Goal: Task Accomplishment & Management: Use online tool/utility

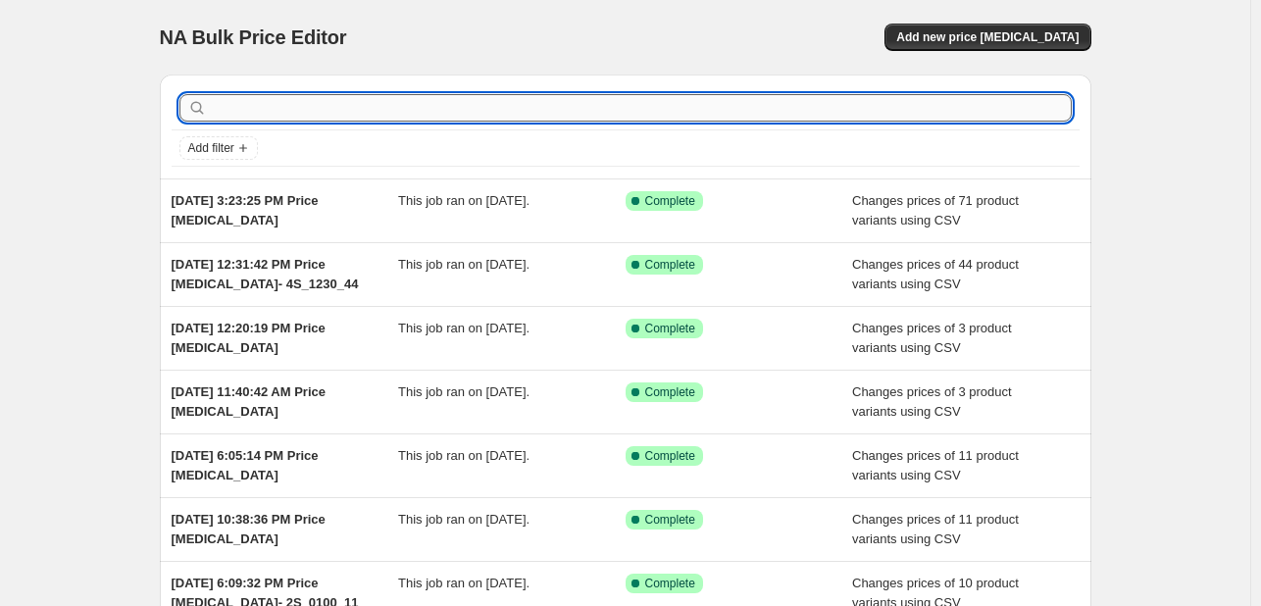
click at [331, 106] on input "text" at bounding box center [641, 107] width 861 height 27
click at [997, 41] on span "Add new price change job" at bounding box center [987, 37] width 182 height 16
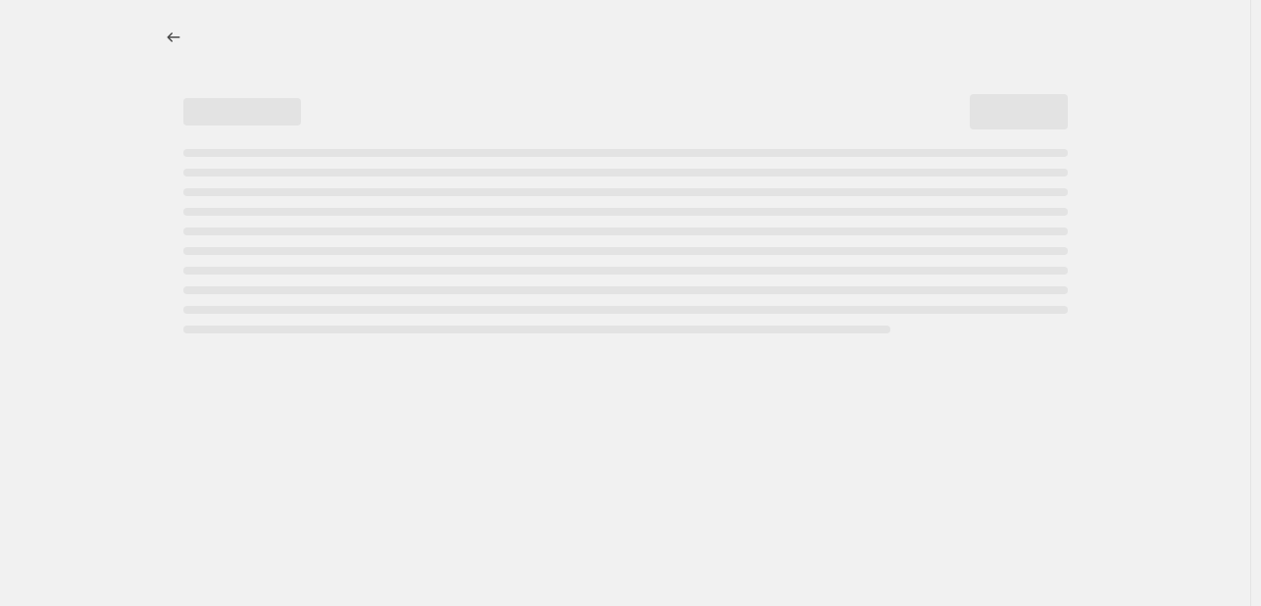
select select "percentage"
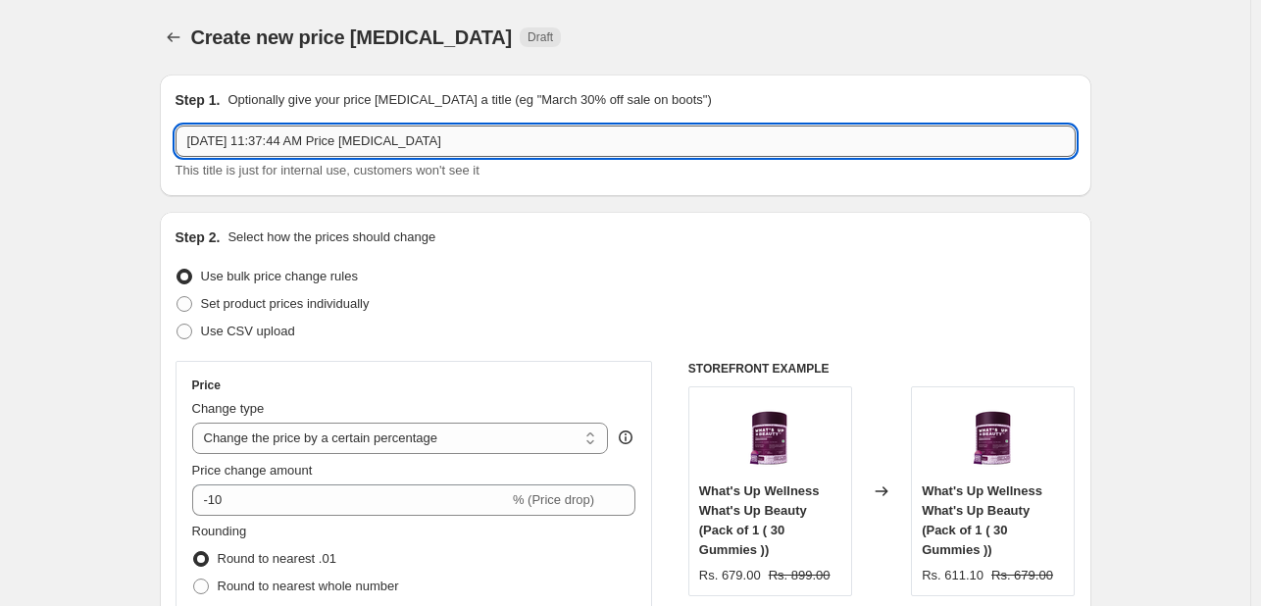
click at [465, 144] on input "Sep 8, 2025, 11:37:44 AM Price change job" at bounding box center [626, 141] width 900 height 31
paste input "- 8S_1130_44"
type input "Sep 8, 2025, 11:37:44 AM Price change job - 8S_1130_44"
click at [271, 342] on label "Use CSV upload" at bounding box center [236, 331] width 120 height 27
click at [178, 325] on input "Use CSV upload" at bounding box center [177, 324] width 1 height 1
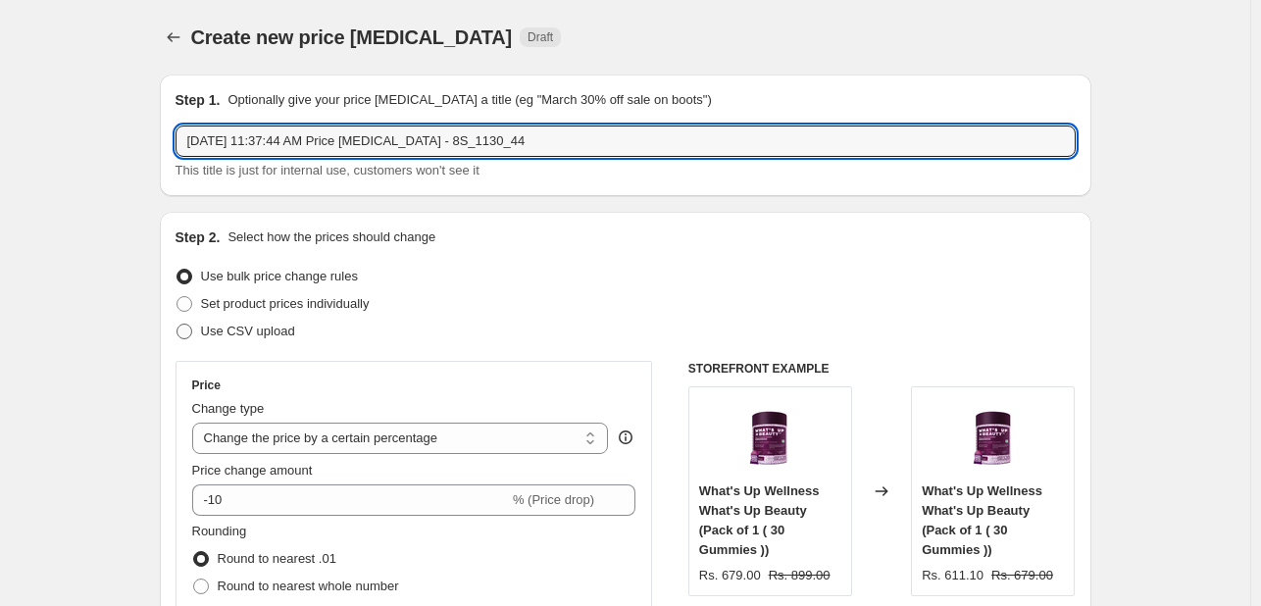
radio input "true"
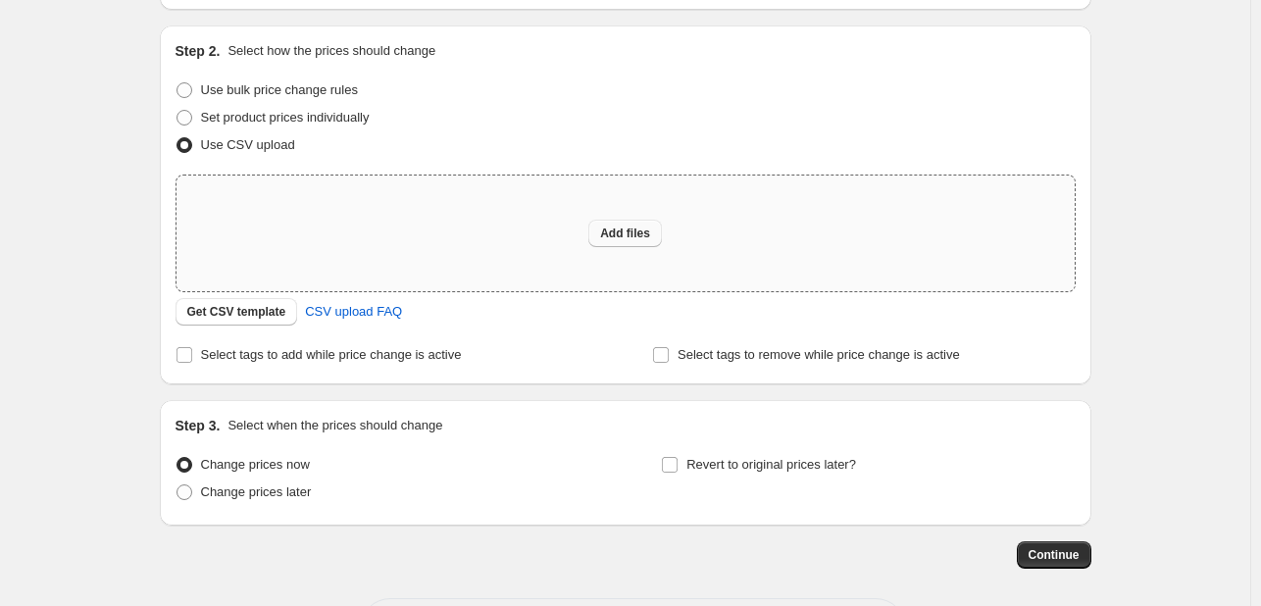
scroll to position [184, 0]
click at [606, 223] on button "Add files" at bounding box center [625, 235] width 74 height 27
type input "C:\fakepath\MRP_SP Changes - 2025 - 8S_1130_44.csv"
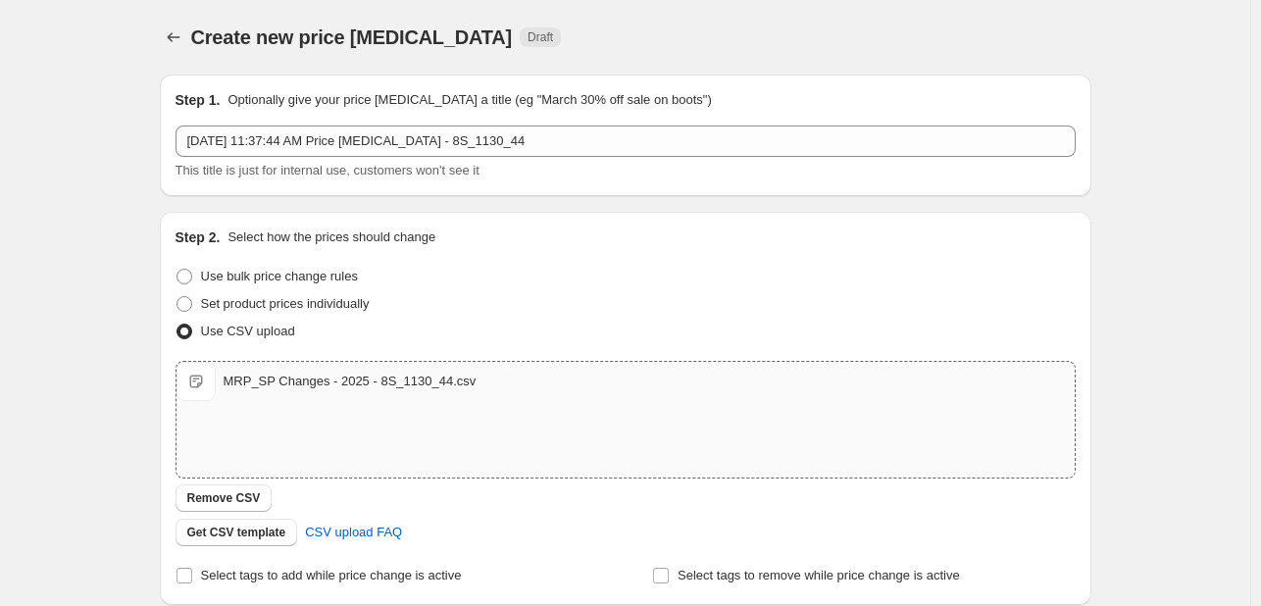
scroll to position [302, 0]
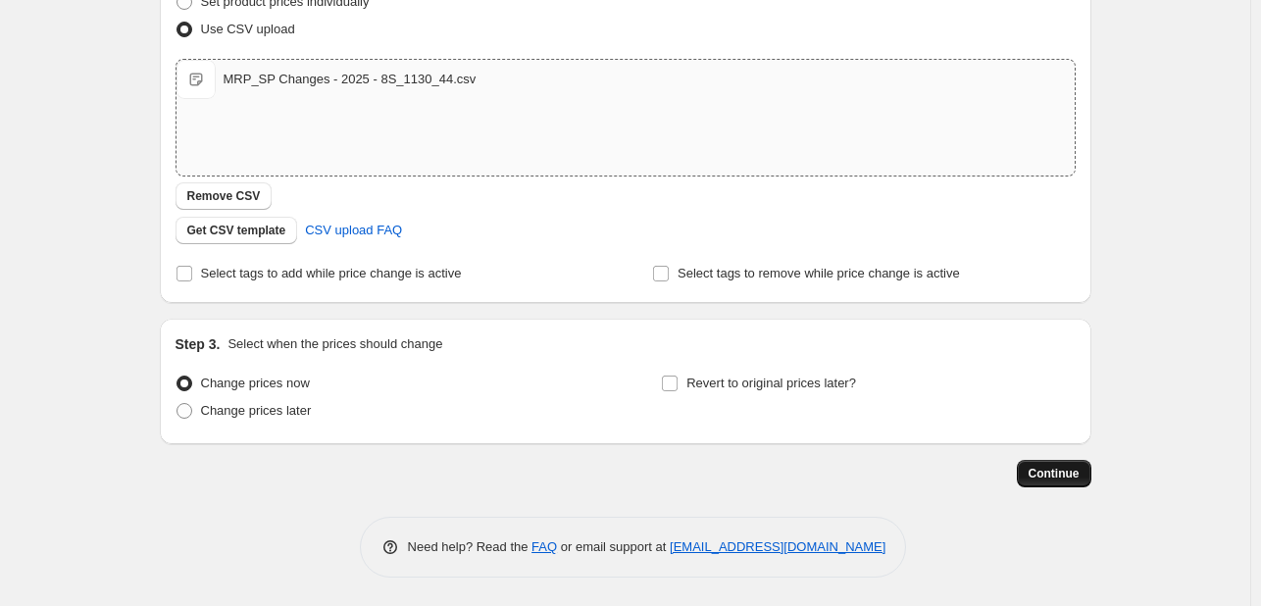
click at [1042, 467] on span "Continue" at bounding box center [1054, 474] width 51 height 16
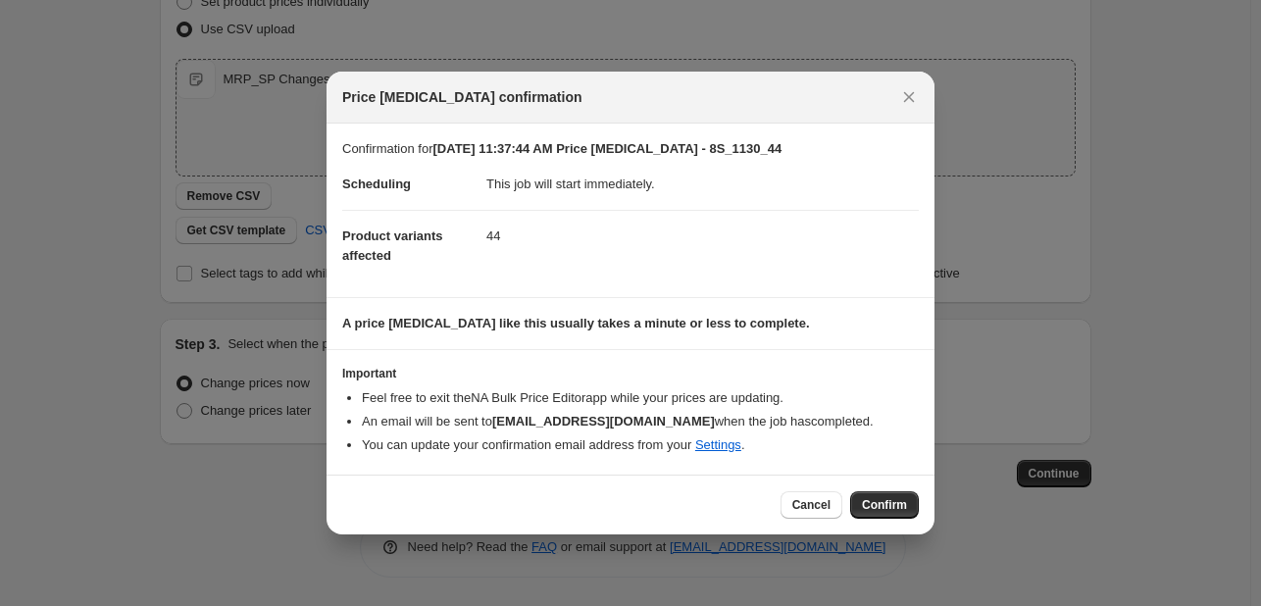
click at [894, 514] on button "Confirm" at bounding box center [884, 504] width 69 height 27
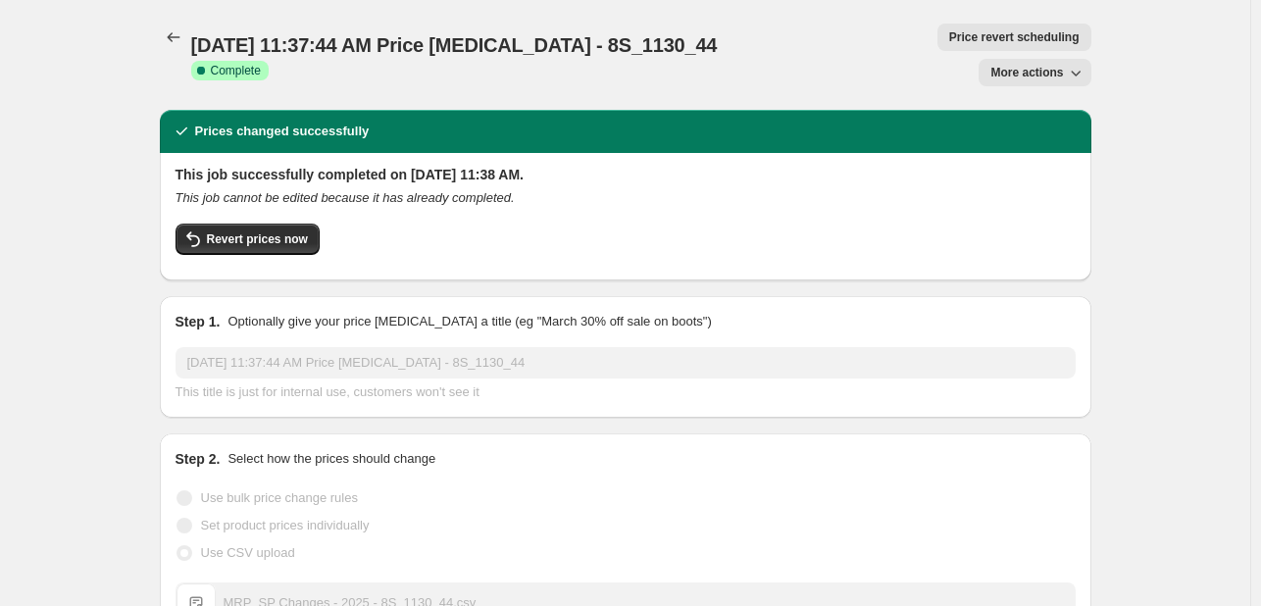
click at [651, 224] on div "Revert prices now" at bounding box center [626, 244] width 900 height 41
